Goal: Ask a question

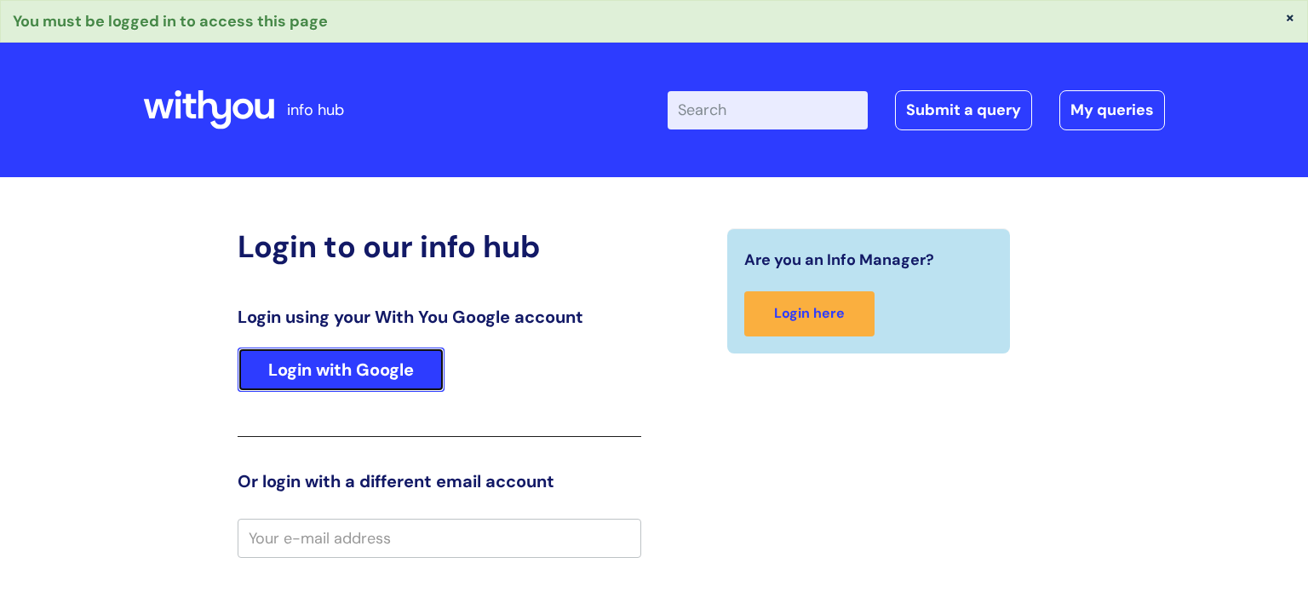
click at [388, 375] on link "Login with Google" at bounding box center [341, 369] width 207 height 44
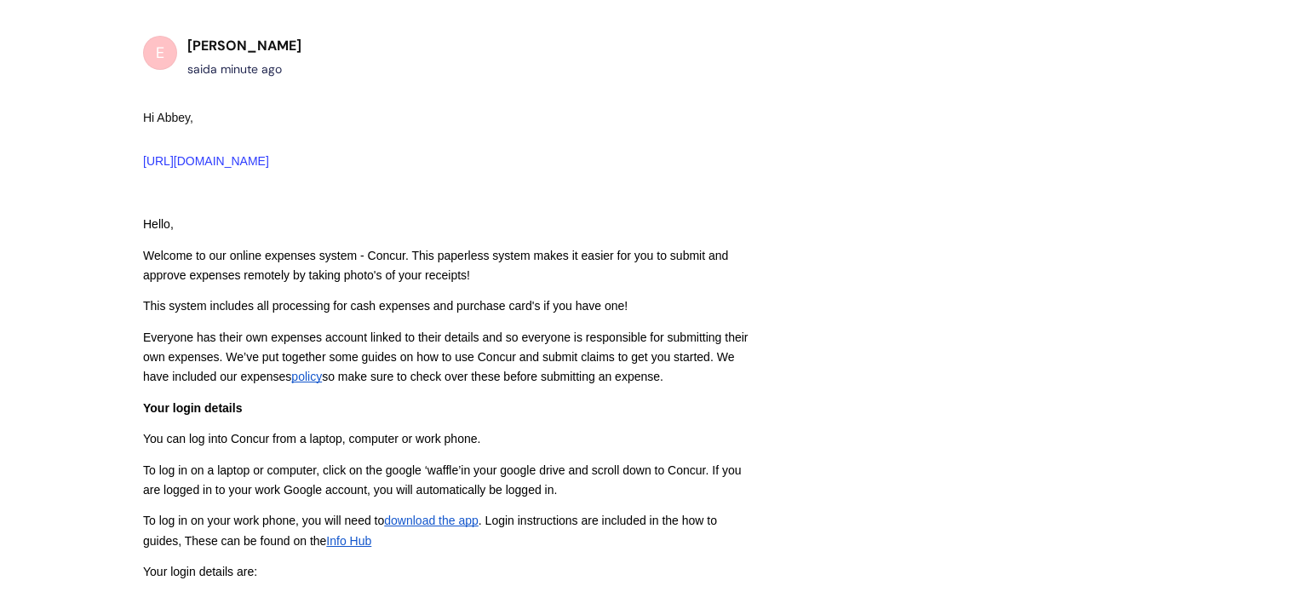
scroll to position [1245, 0]
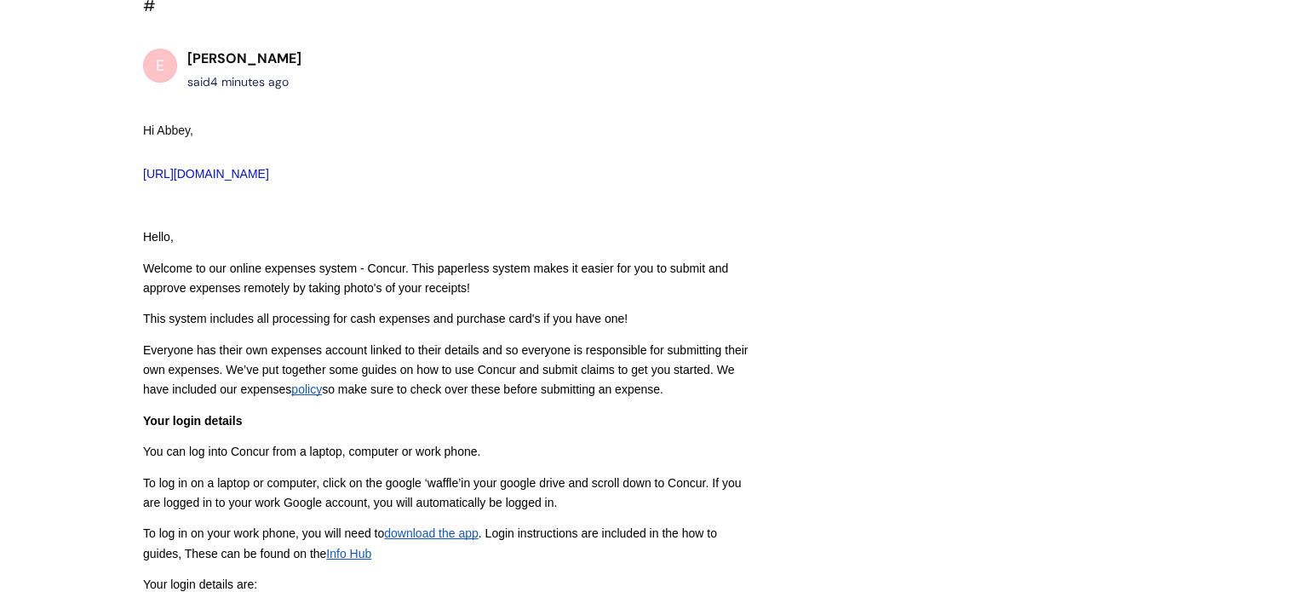
click at [269, 167] on link "[URL][DOMAIN_NAME]" at bounding box center [206, 174] width 126 height 14
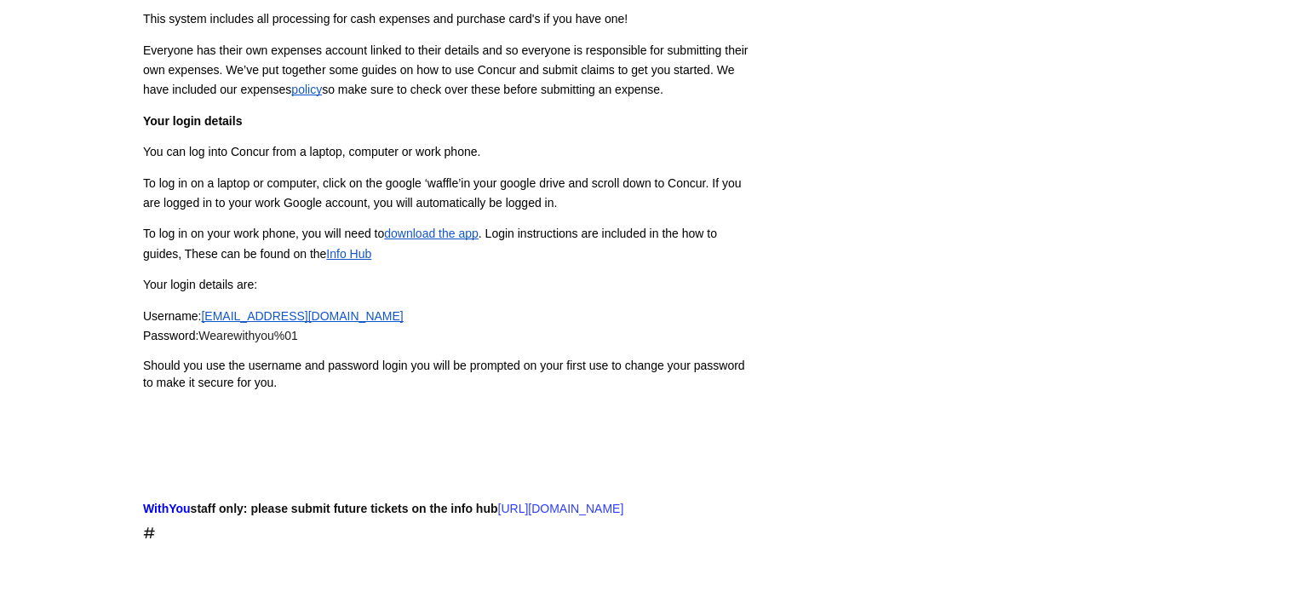
scroll to position [1543, 0]
drag, startPoint x: 202, startPoint y: 307, endPoint x: 295, endPoint y: 302, distance: 93.8
click at [295, 330] on span "Wearewithyou%01" at bounding box center [247, 337] width 99 height 14
